Goal: Task Accomplishment & Management: Complete application form

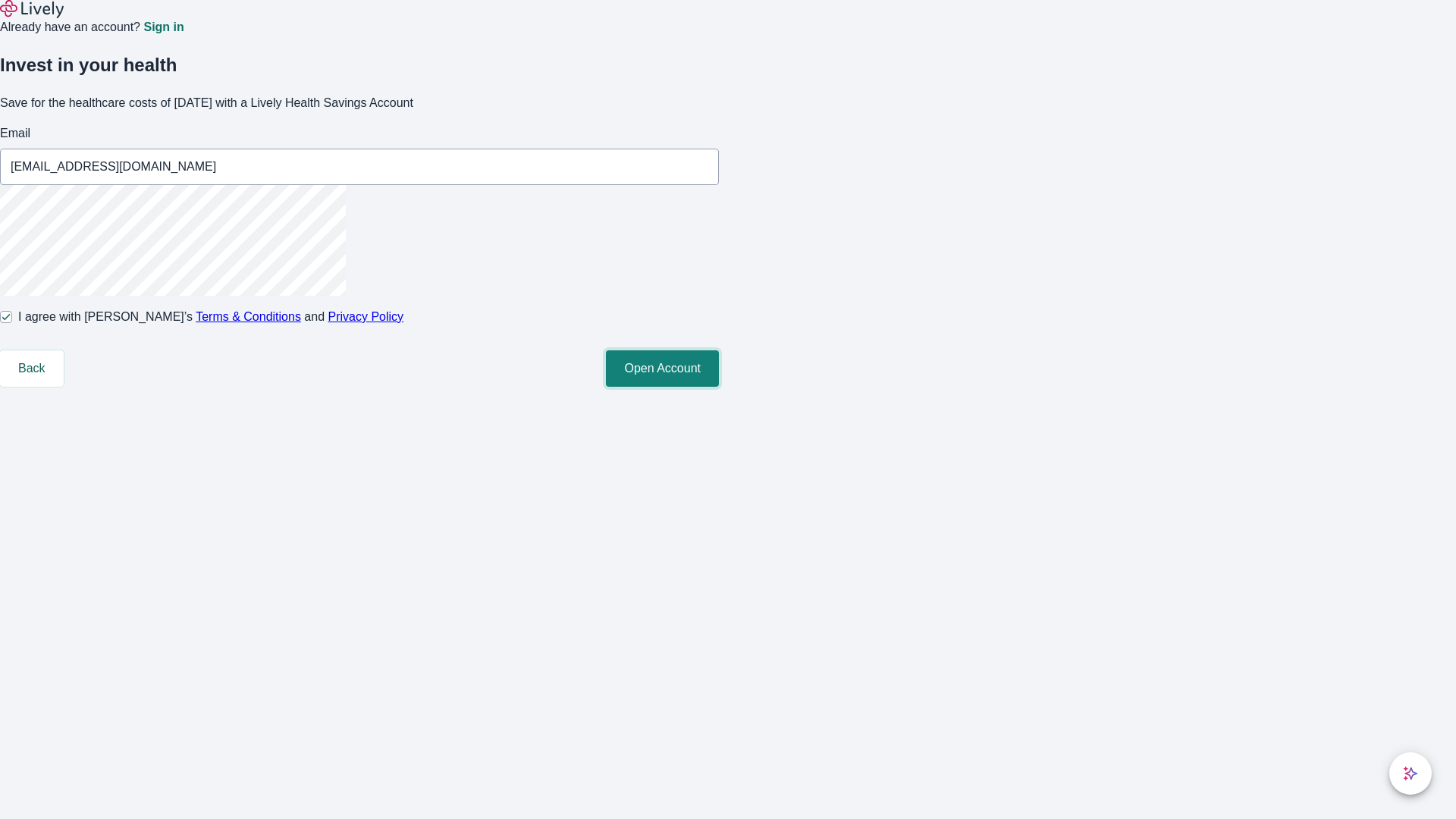
click at [719, 387] on button "Open Account" at bounding box center [663, 367] width 113 height 36
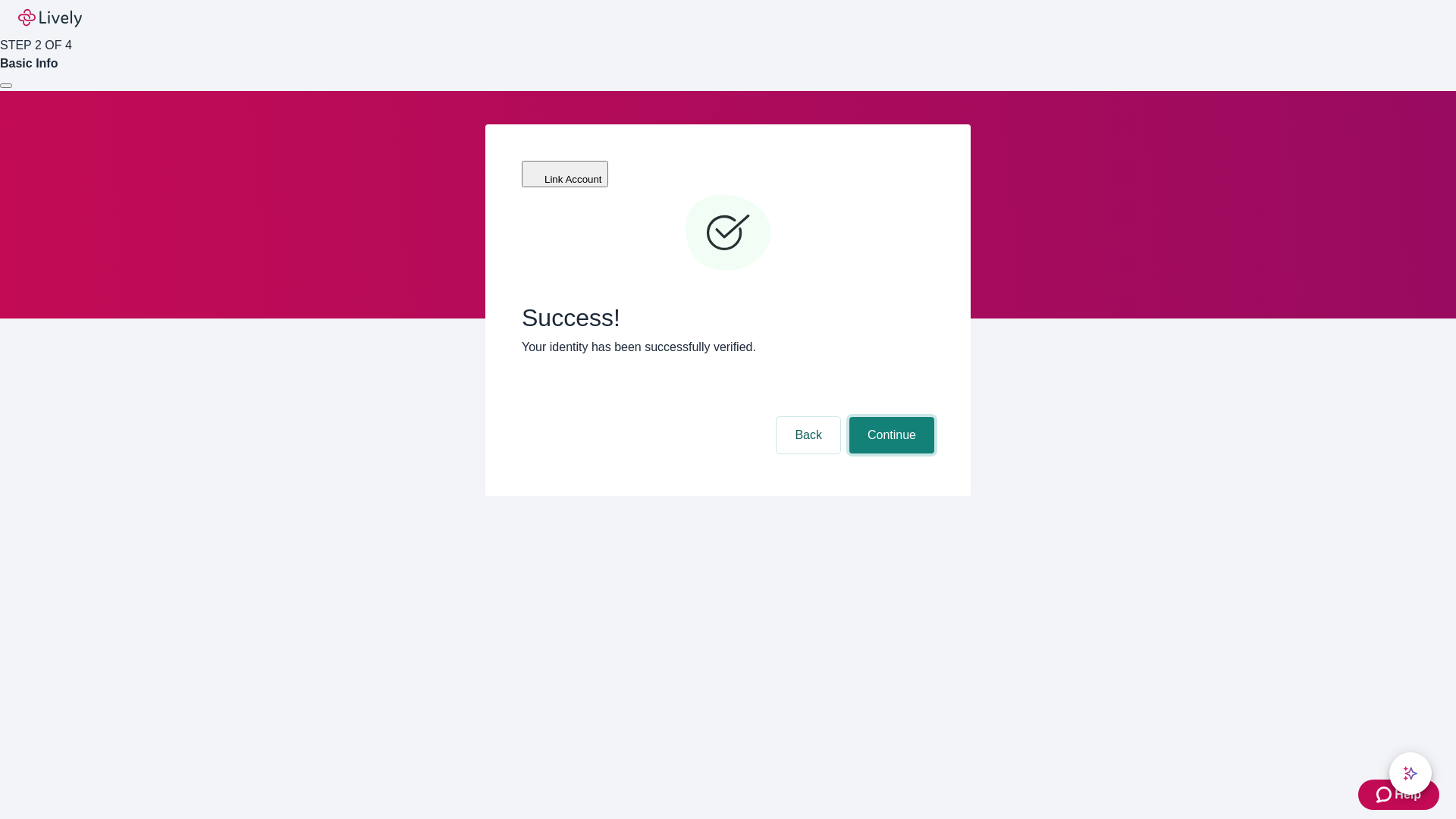
click at [890, 417] on button "Continue" at bounding box center [891, 435] width 85 height 36
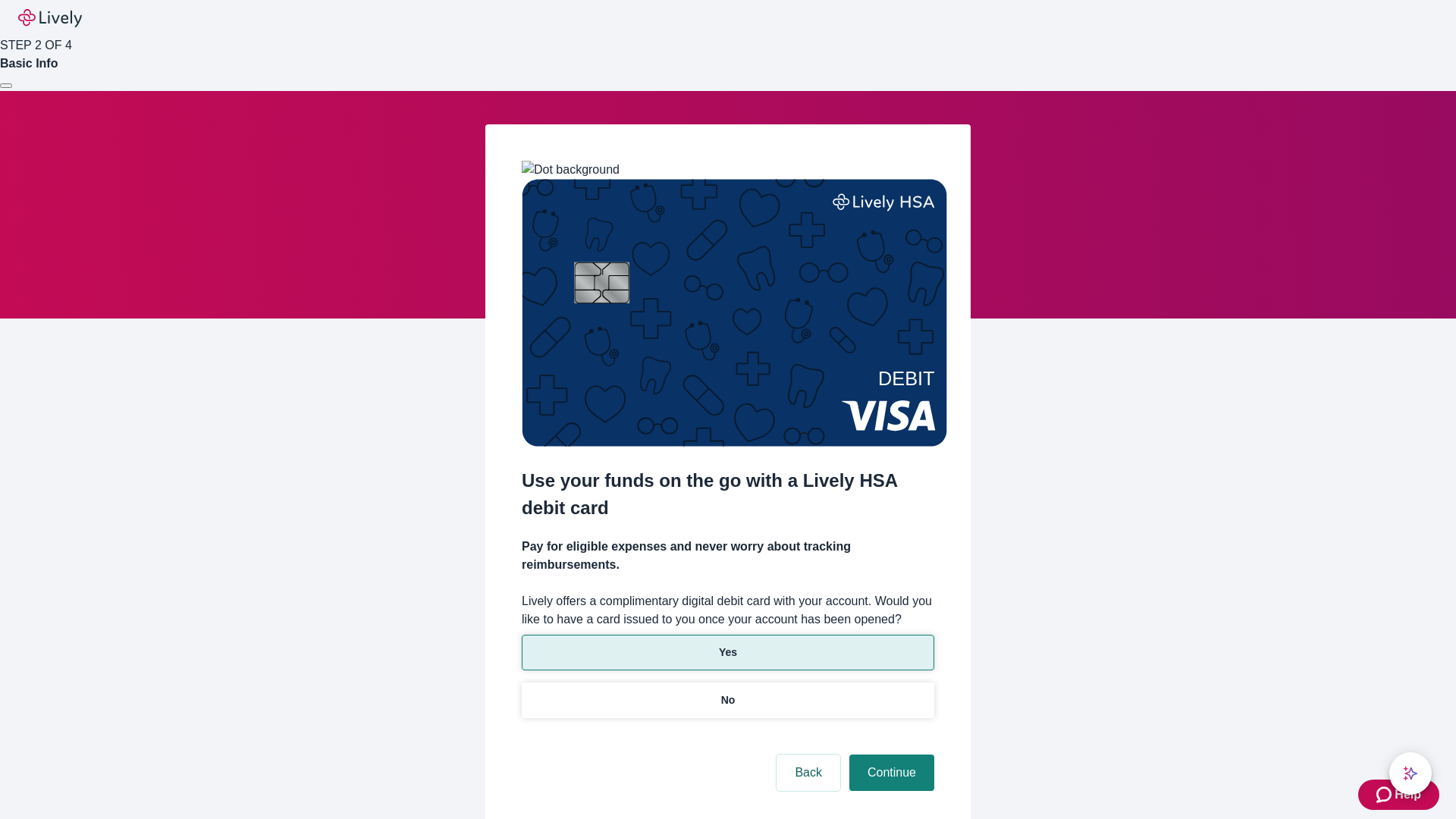
click at [728, 644] on p "Yes" at bounding box center [728, 651] width 19 height 16
click at [890, 754] on button "Continue" at bounding box center [891, 772] width 85 height 36
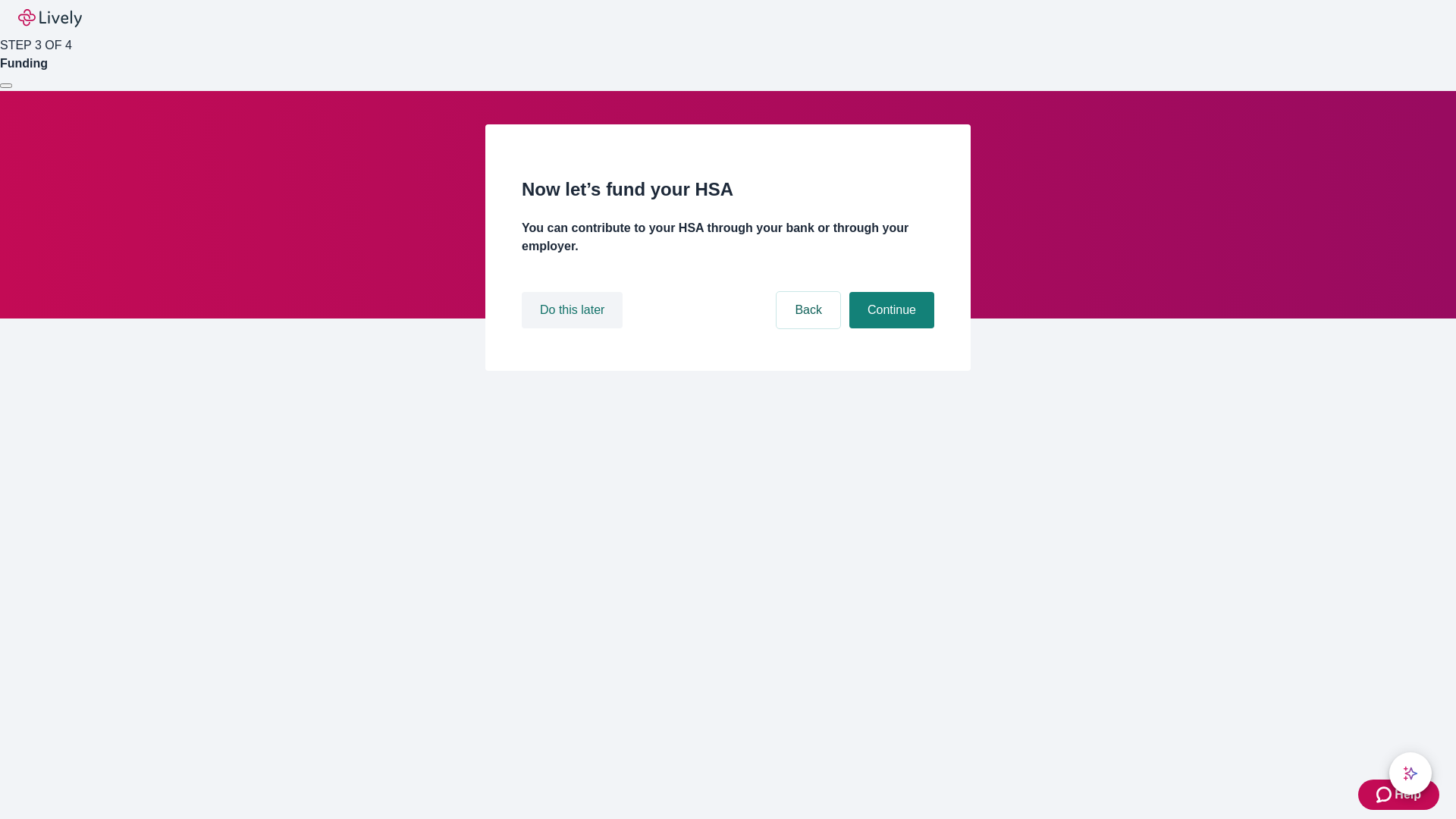
click at [574, 329] on button "Do this later" at bounding box center [572, 309] width 101 height 36
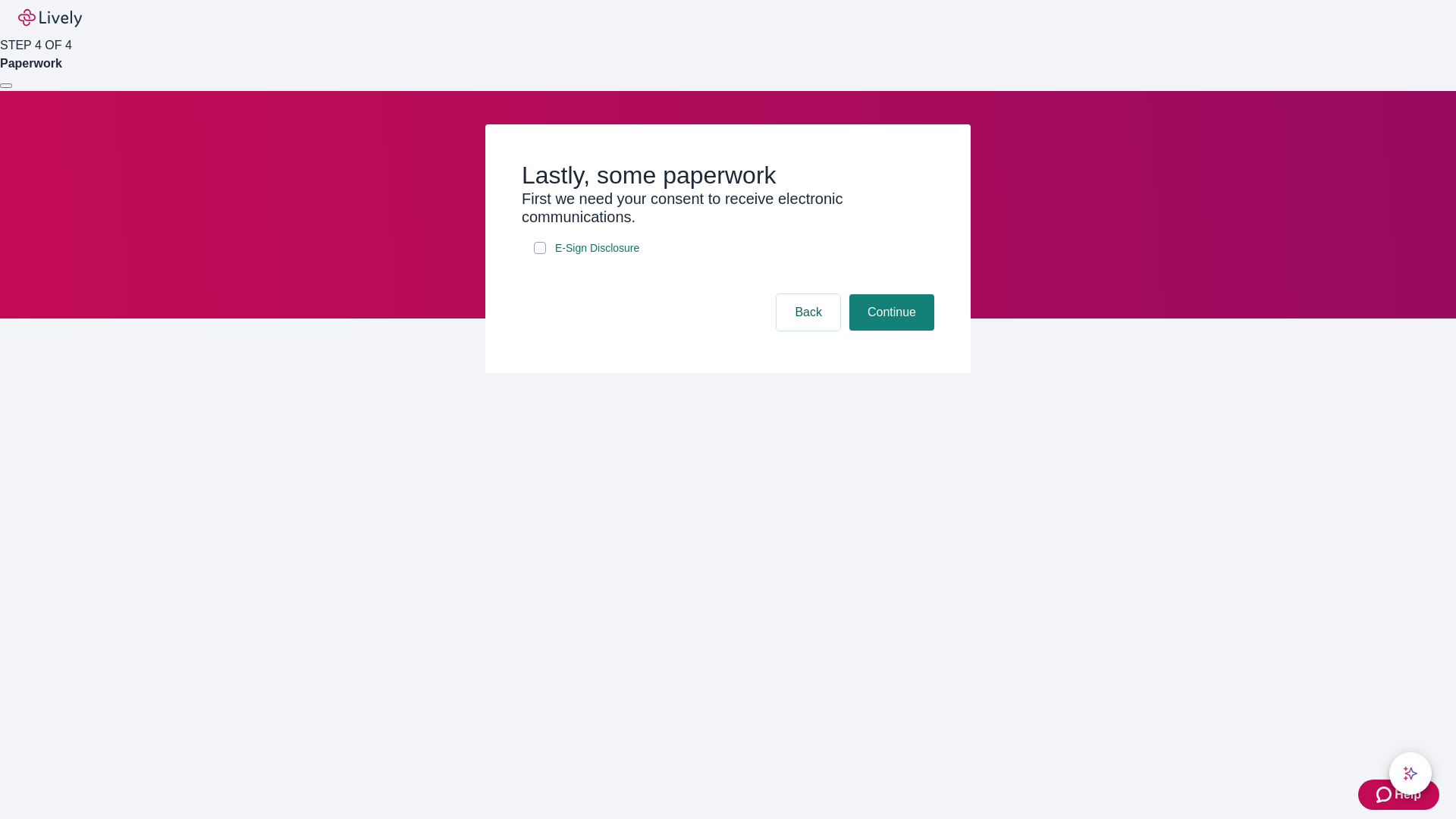
click at [540, 254] on input "E-Sign Disclosure" at bounding box center [540, 247] width 12 height 12
checkbox input "true"
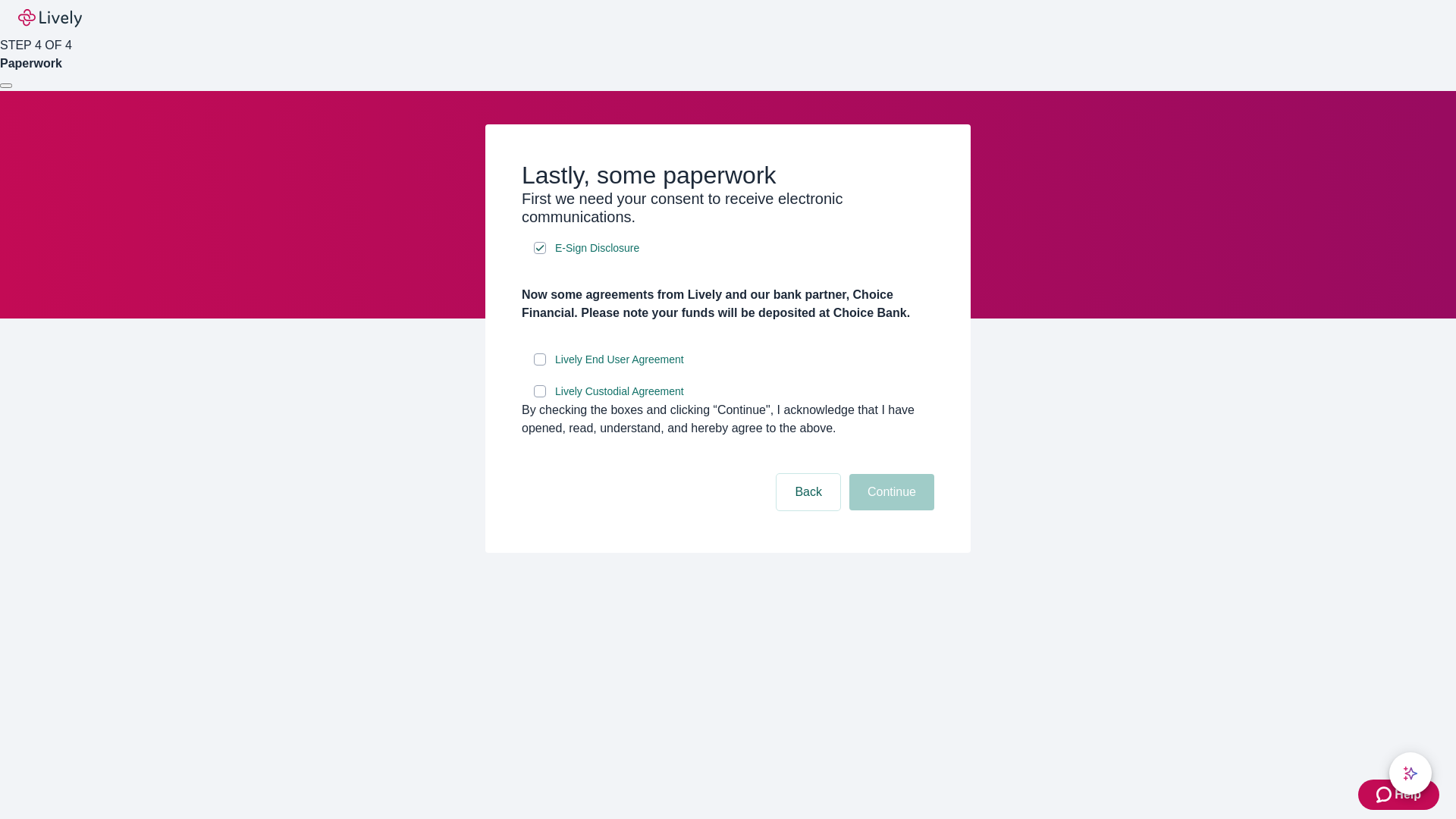
click at [540, 366] on input "Lively End User Agreement" at bounding box center [540, 359] width 12 height 12
checkbox input "true"
click at [540, 397] on input "Lively Custodial Agreement" at bounding box center [540, 391] width 12 height 12
checkbox input "true"
click at [890, 510] on button "Continue" at bounding box center [891, 491] width 85 height 36
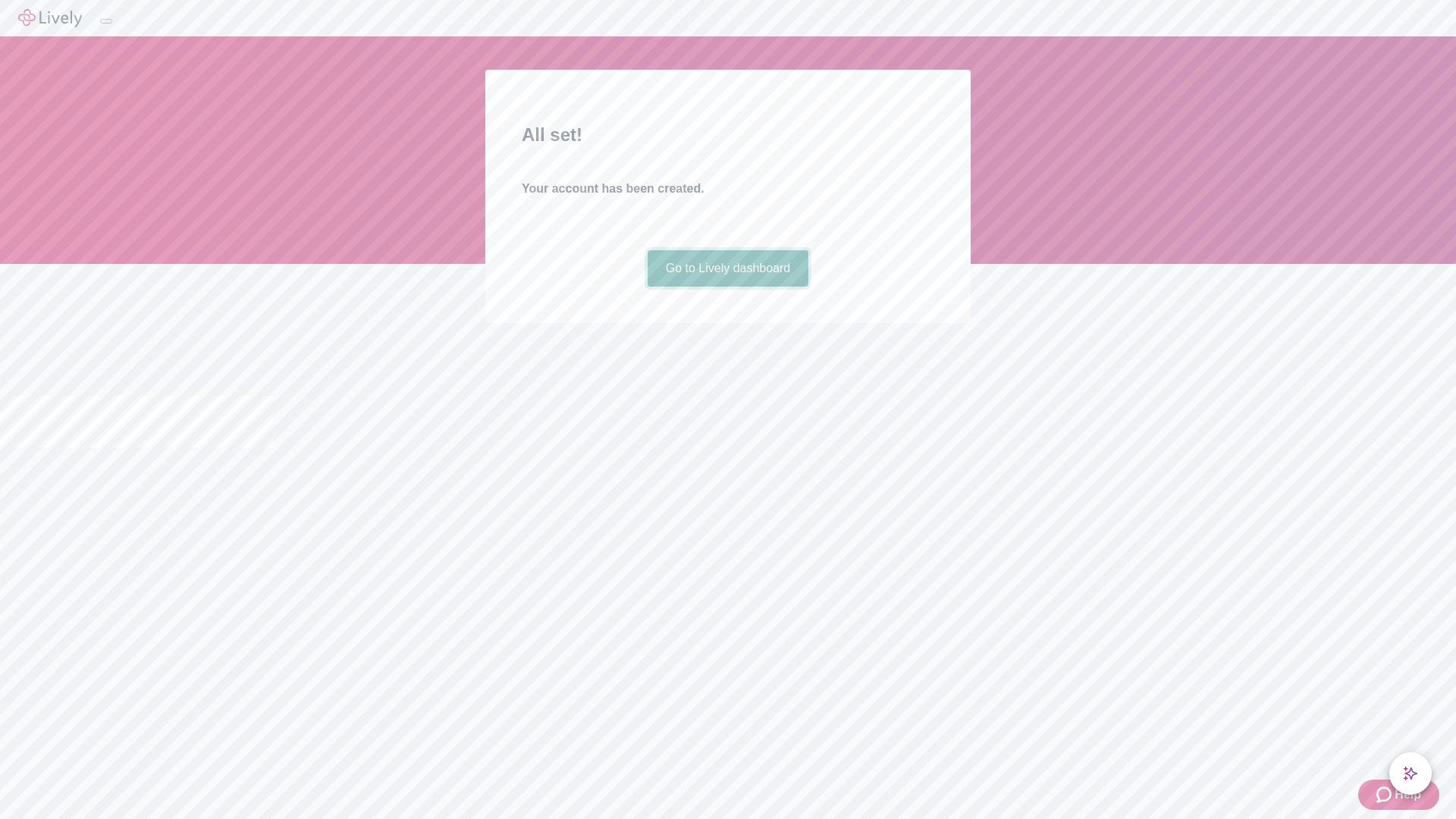
click at [728, 287] on link "Go to Lively dashboard" at bounding box center [728, 267] width 161 height 36
